Goal: Obtain resource: Download file/media

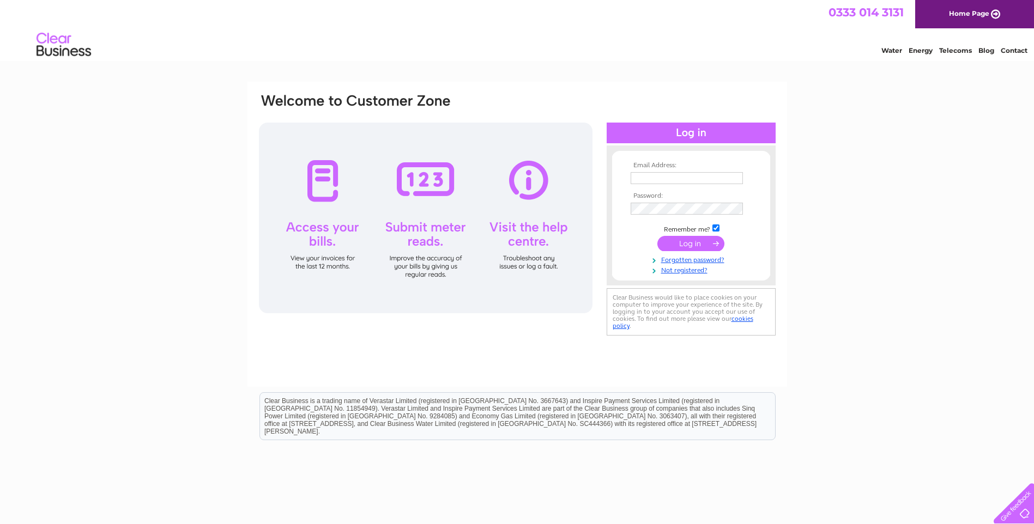
type input "accounts@aaukcv.co.uk"
click at [708, 246] on input "submit" at bounding box center [690, 243] width 67 height 15
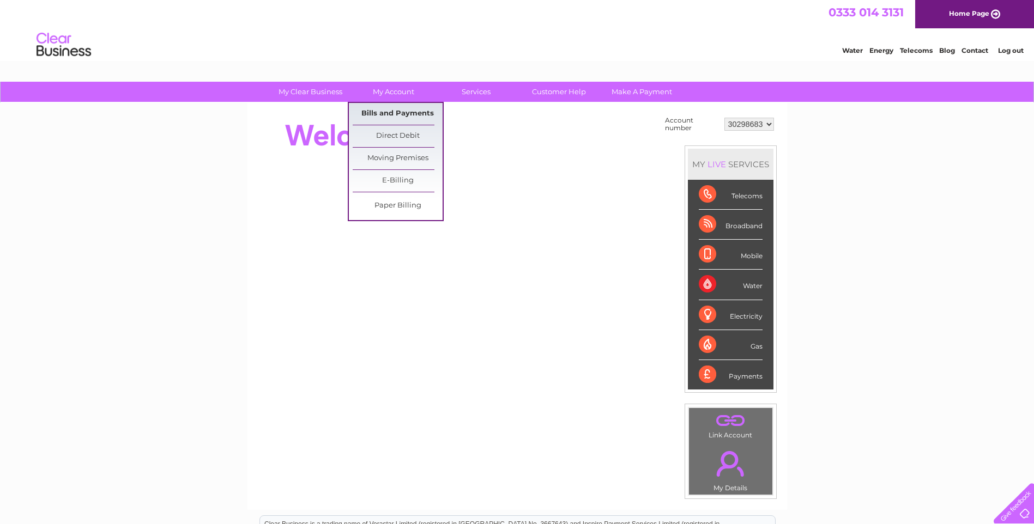
click at [400, 108] on link "Bills and Payments" at bounding box center [398, 114] width 90 height 22
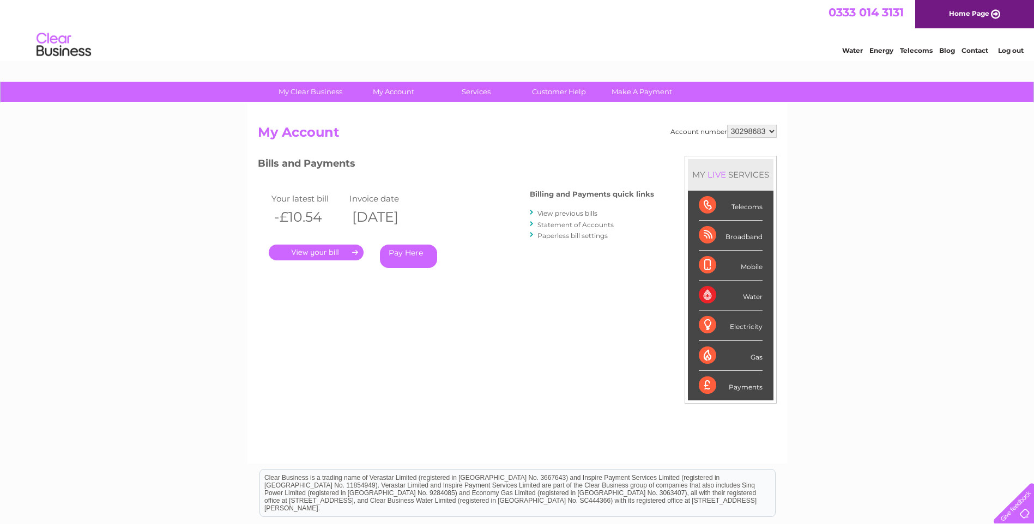
click at [318, 258] on link "." at bounding box center [316, 253] width 95 height 16
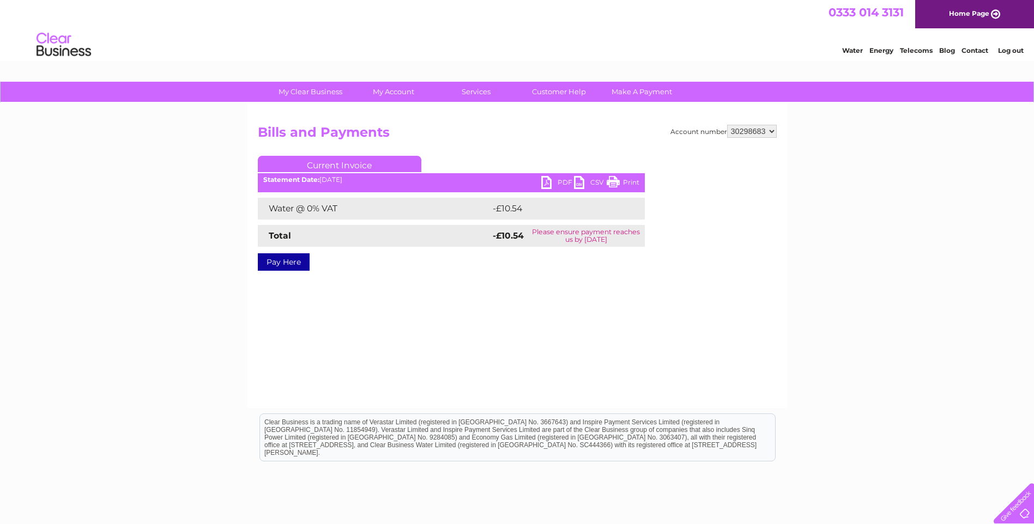
click at [553, 185] on link "PDF" at bounding box center [557, 184] width 33 height 16
click at [552, 176] on ul "Current Invoice" at bounding box center [451, 166] width 387 height 20
click at [552, 179] on link "PDF" at bounding box center [557, 184] width 33 height 16
